Goal: Ask a question: Seek information or help from site administrators or community

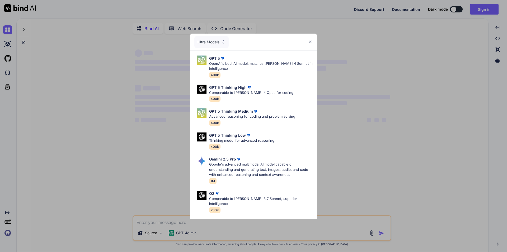
type textarea "x"
click at [309, 41] on img at bounding box center [310, 42] width 4 height 4
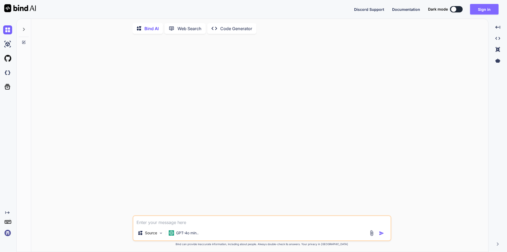
click at [488, 9] on button "Sign in" at bounding box center [484, 9] width 29 height 11
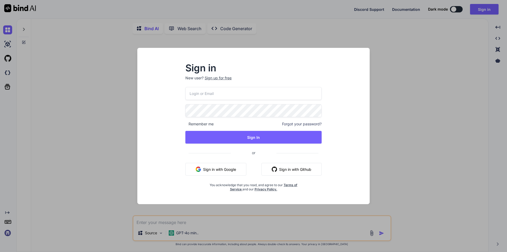
click at [222, 79] on div "Sign up for free" at bounding box center [218, 77] width 27 height 5
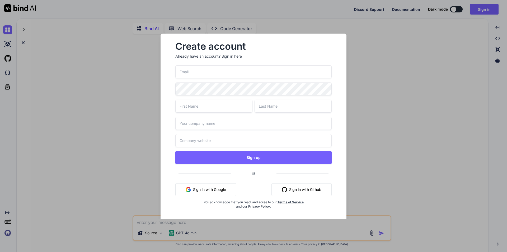
click at [198, 72] on input "email" at bounding box center [253, 71] width 156 height 13
type input "[EMAIL_ADDRESS][DOMAIN_NAME]"
click at [184, 109] on input "text" at bounding box center [213, 106] width 77 height 13
type input "gaurav"
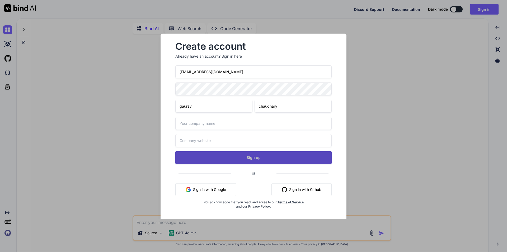
type input "chaudhary"
click at [236, 158] on button "Sign up" at bounding box center [253, 157] width 156 height 13
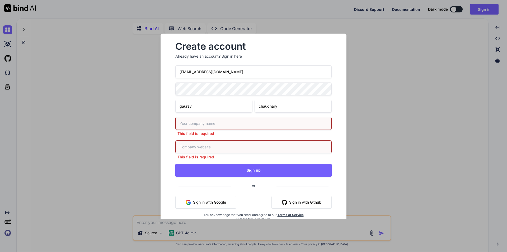
click at [198, 123] on input "text" at bounding box center [253, 123] width 156 height 13
type input "Testing"
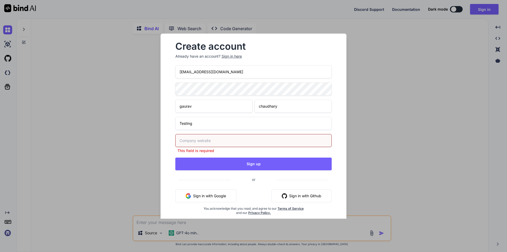
click at [195, 148] on div "This field is required" at bounding box center [253, 143] width 156 height 19
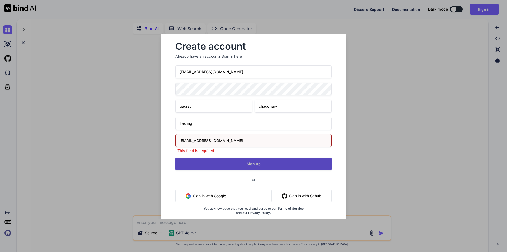
type input "[EMAIL_ADDRESS][DOMAIN_NAME]"
click at [246, 168] on div "[EMAIL_ADDRESS][DOMAIN_NAME] [PERSON_NAME] Testing [EMAIL_ADDRESS][DOMAIN_NAME]…" at bounding box center [253, 146] width 156 height 162
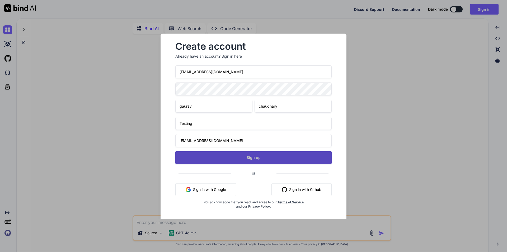
click at [250, 161] on button "Sign up" at bounding box center [253, 157] width 156 height 13
type textarea "x"
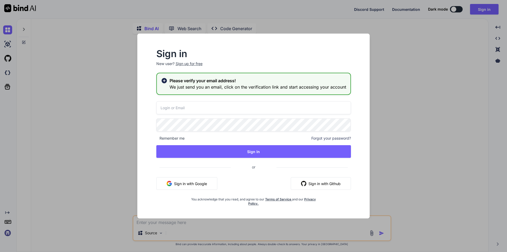
click at [209, 108] on input "email" at bounding box center [253, 107] width 195 height 13
type input "[EMAIL_ADDRESS][DOMAIN_NAME]"
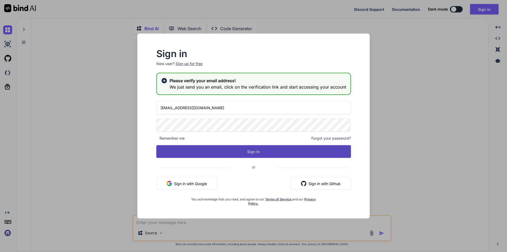
click at [269, 153] on button "Sign In" at bounding box center [253, 151] width 195 height 13
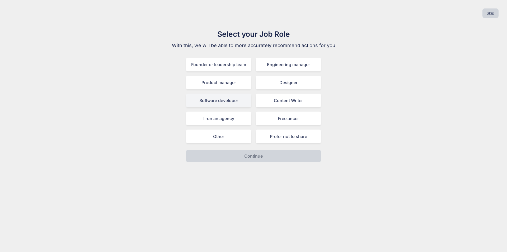
click at [214, 100] on div "Software developer" at bounding box center [218, 100] width 65 height 14
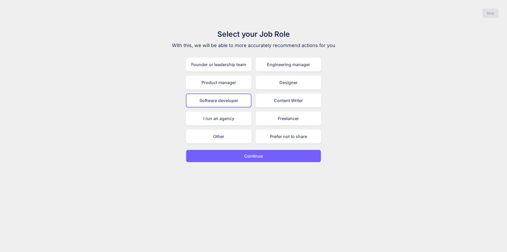
click at [264, 155] on button "Continue" at bounding box center [253, 155] width 135 height 13
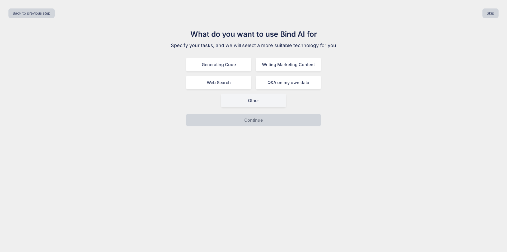
click at [252, 102] on div "Other" at bounding box center [253, 100] width 65 height 14
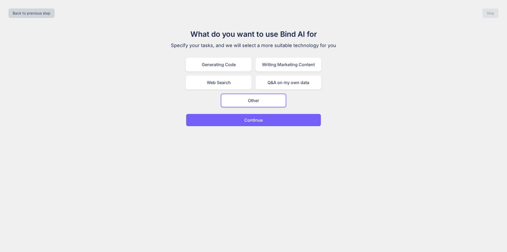
click at [253, 117] on p "Continue" at bounding box center [253, 120] width 18 height 6
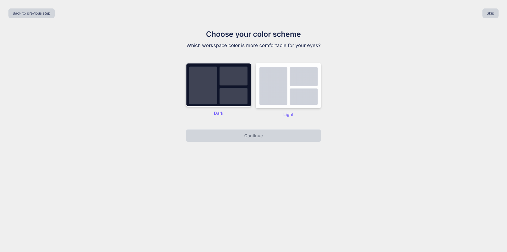
click at [230, 87] on img at bounding box center [218, 85] width 65 height 44
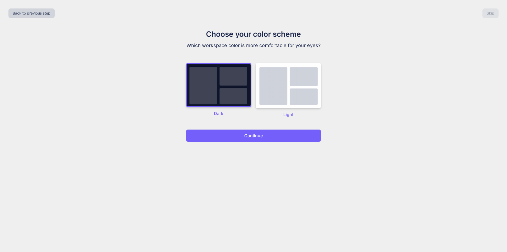
click at [250, 134] on p "Continue" at bounding box center [253, 135] width 18 height 6
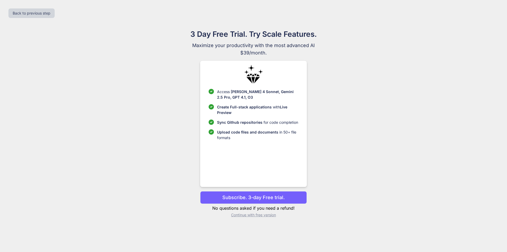
click at [256, 215] on p "Continue with free version" at bounding box center [253, 214] width 106 height 5
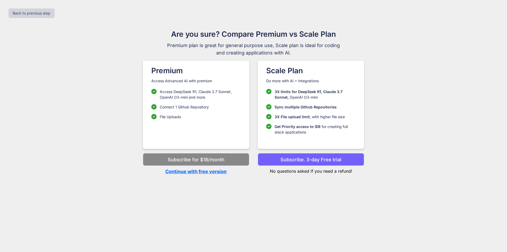
click at [202, 170] on p "Continue with free version" at bounding box center [196, 171] width 106 height 7
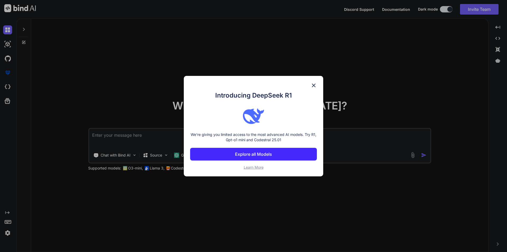
click at [313, 83] on img at bounding box center [314, 85] width 6 height 6
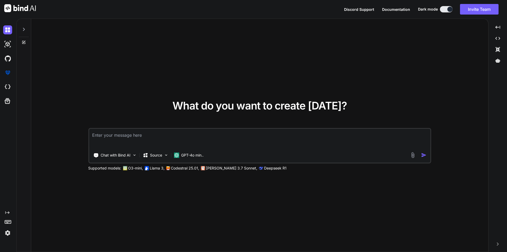
click at [155, 142] on textarea at bounding box center [259, 139] width 341 height 20
paste textarea "public function getInvoiceForDetail(Request $request) { try { // Decode custome…"
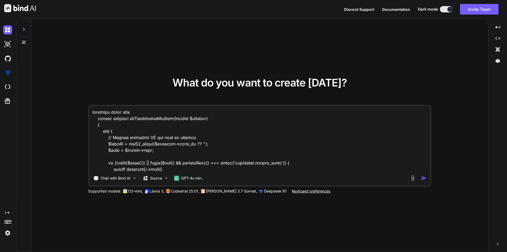
click at [149, 111] on textarea at bounding box center [259, 138] width 341 height 65
type textarea "optimize below code because current code will take lot of time to load the data…"
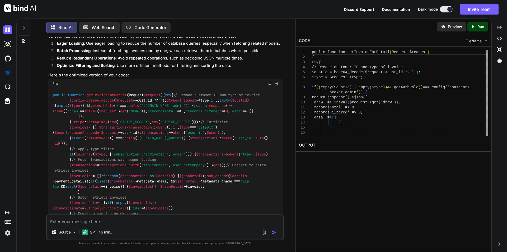
scroll to position [326, 0]
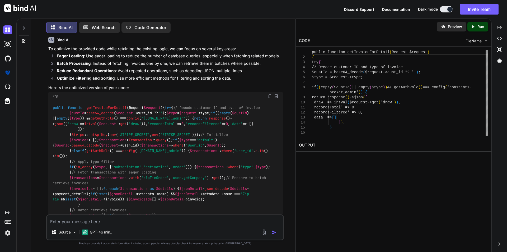
click at [270, 94] on img at bounding box center [270, 96] width 4 height 4
click at [115, 223] on textarea at bounding box center [165, 220] width 236 height 10
paste textarea "Error retrieving invoices: Call to undefined relationship [zipTieOrder] on mode…"
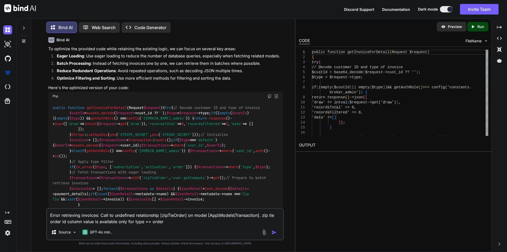
type textarea "Error retrieving invoices: Call to undefined relationship [zipTieOrder] on mode…"
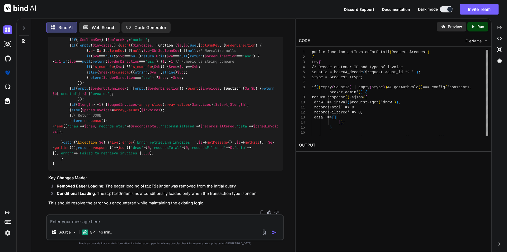
scroll to position [1714, 0]
click at [143, 222] on textarea at bounding box center [165, 220] width 236 height 10
paste textarea "Error retrieving invoices: Attempt to read property "data" on"
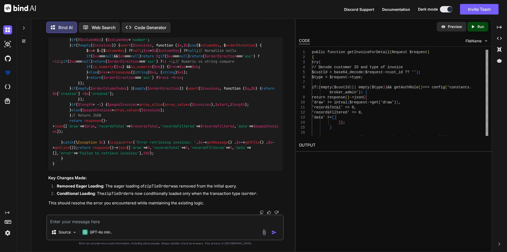
type textarea "Error retrieving invoices: Attempt to read property "data" on"
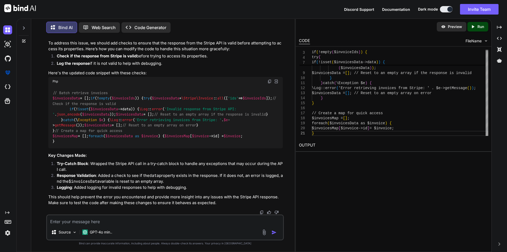
scroll to position [2891, 0]
